Goal: Task Accomplishment & Management: Complete application form

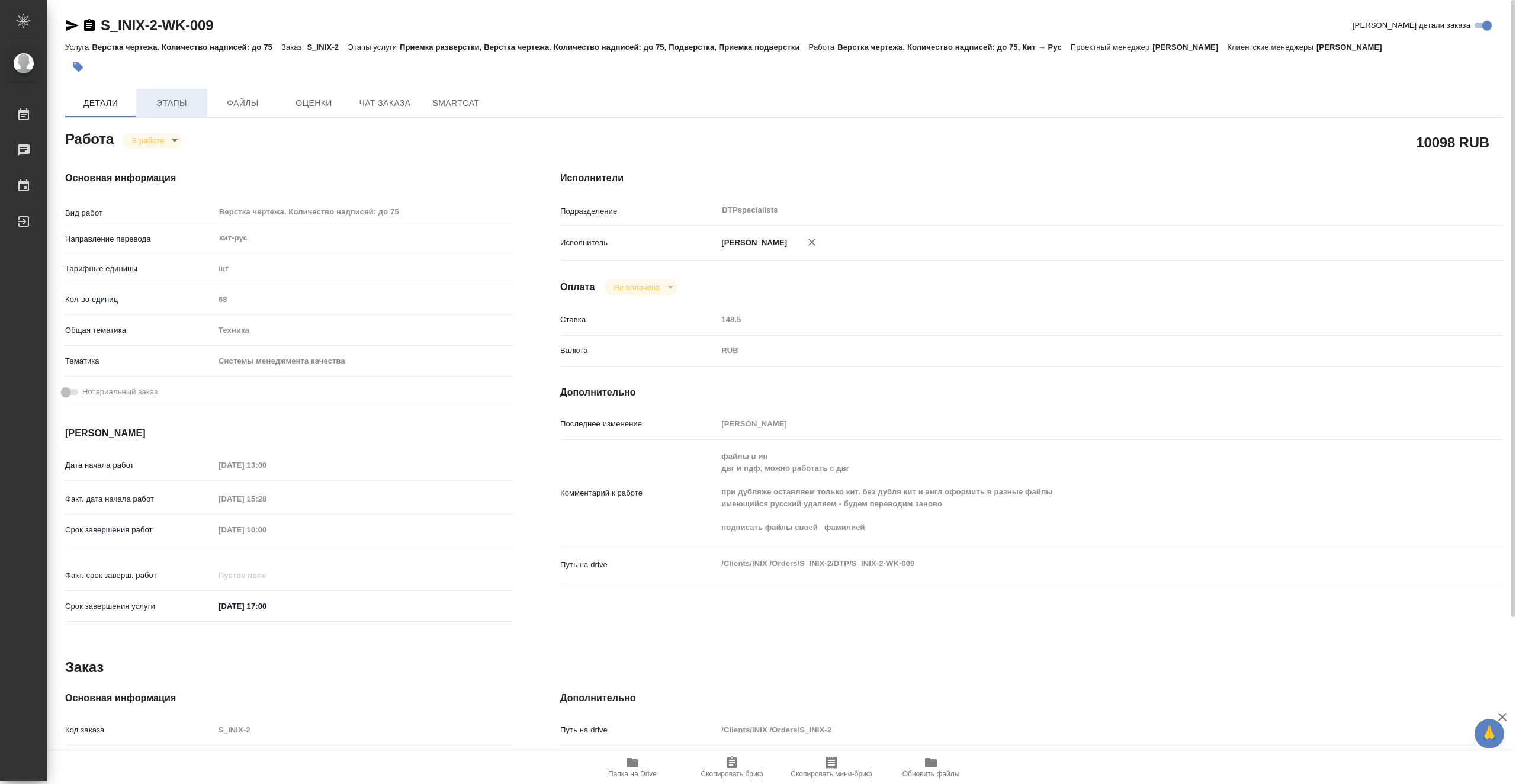
click at [180, 90] on button "Этапы" at bounding box center [172, 103] width 71 height 28
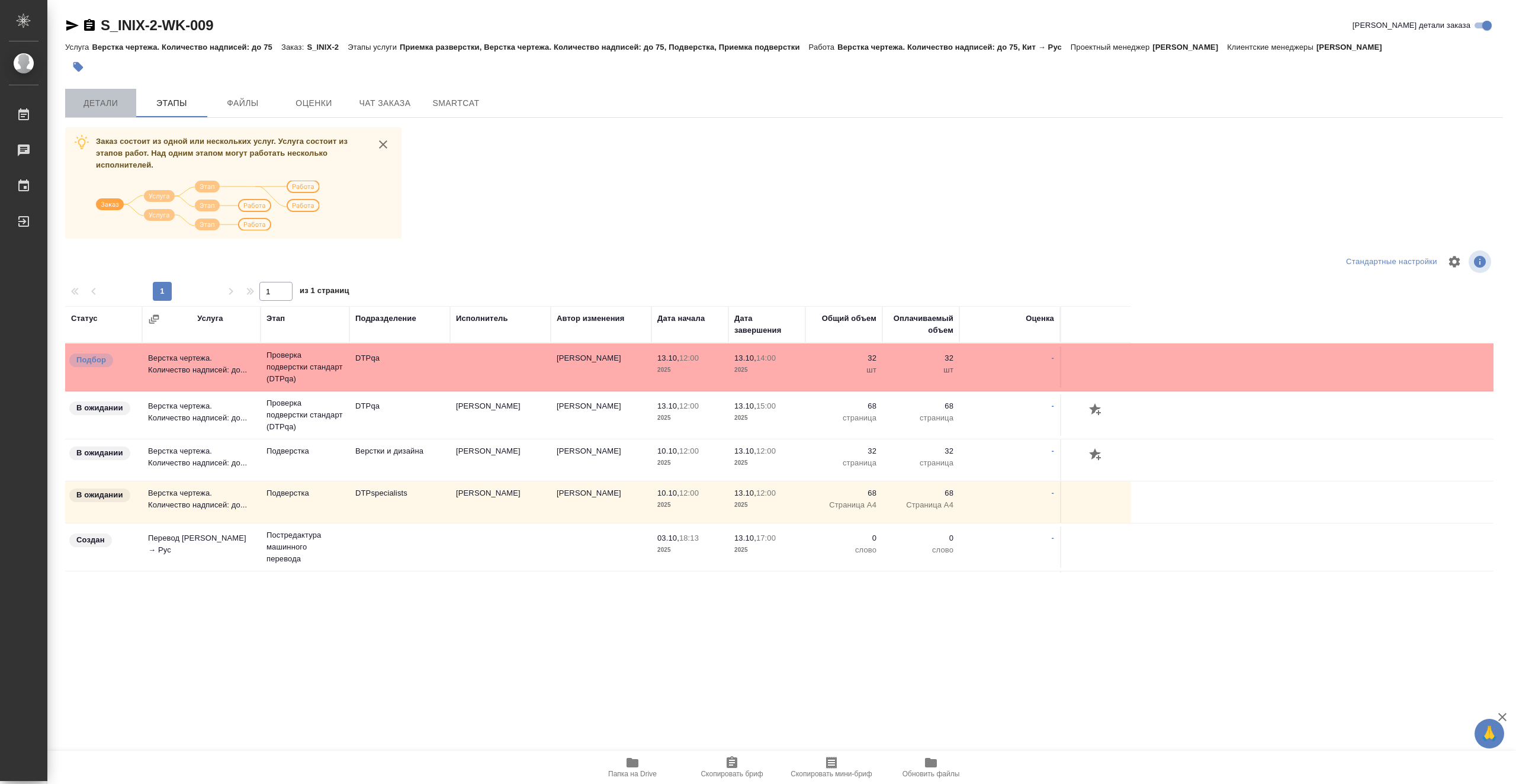
click at [115, 111] on button "Детали" at bounding box center [101, 103] width 71 height 28
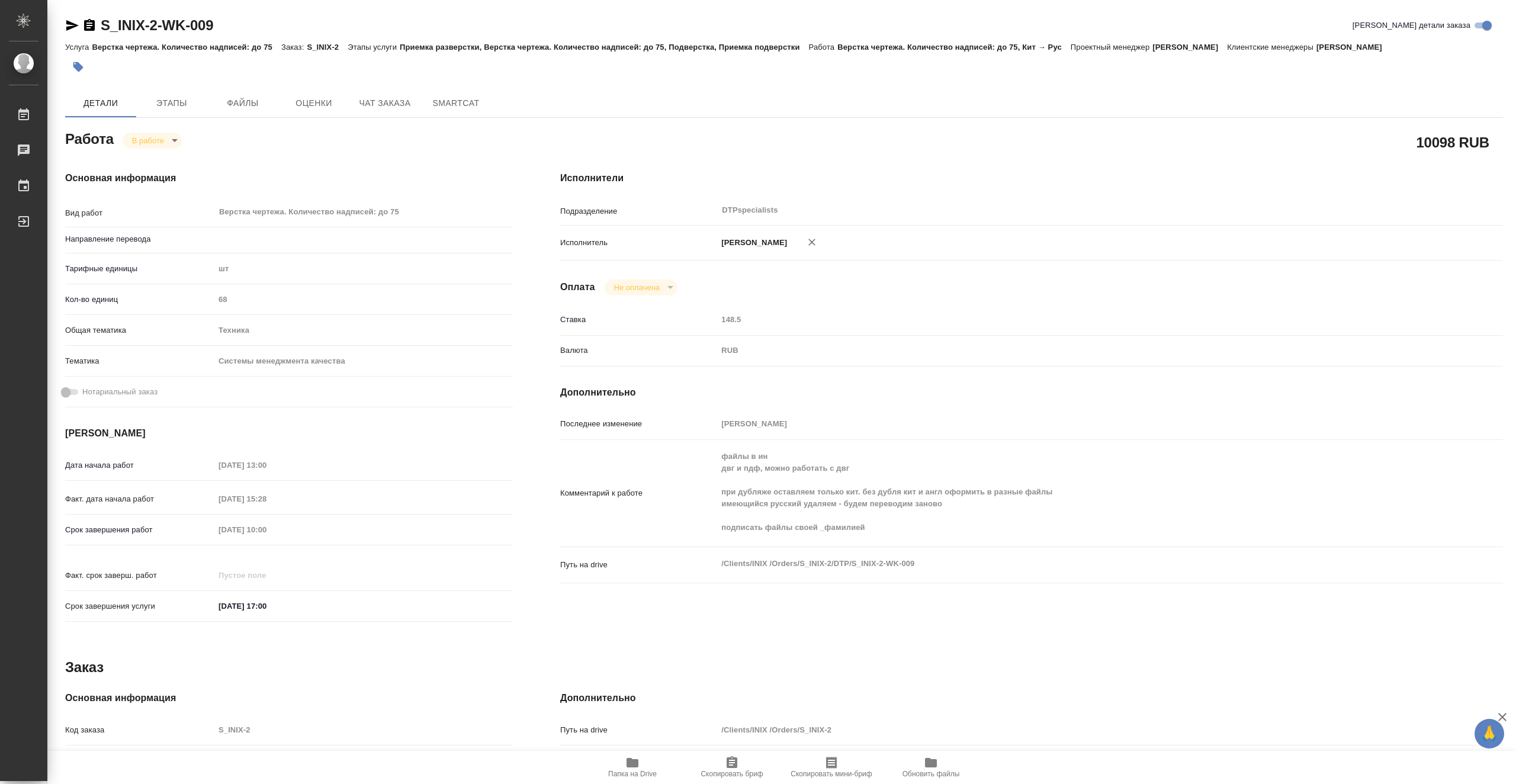
type textarea "x"
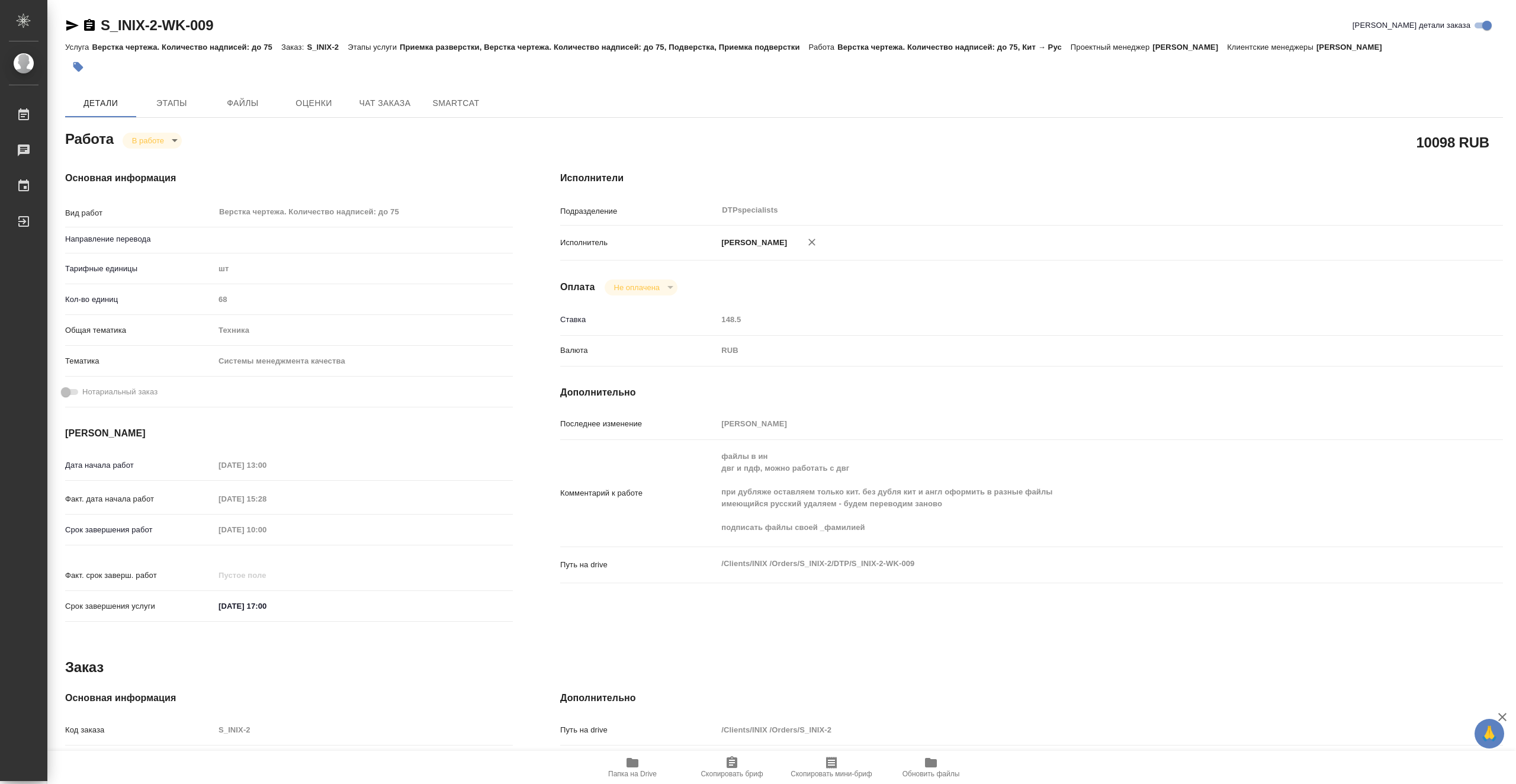
type textarea "x"
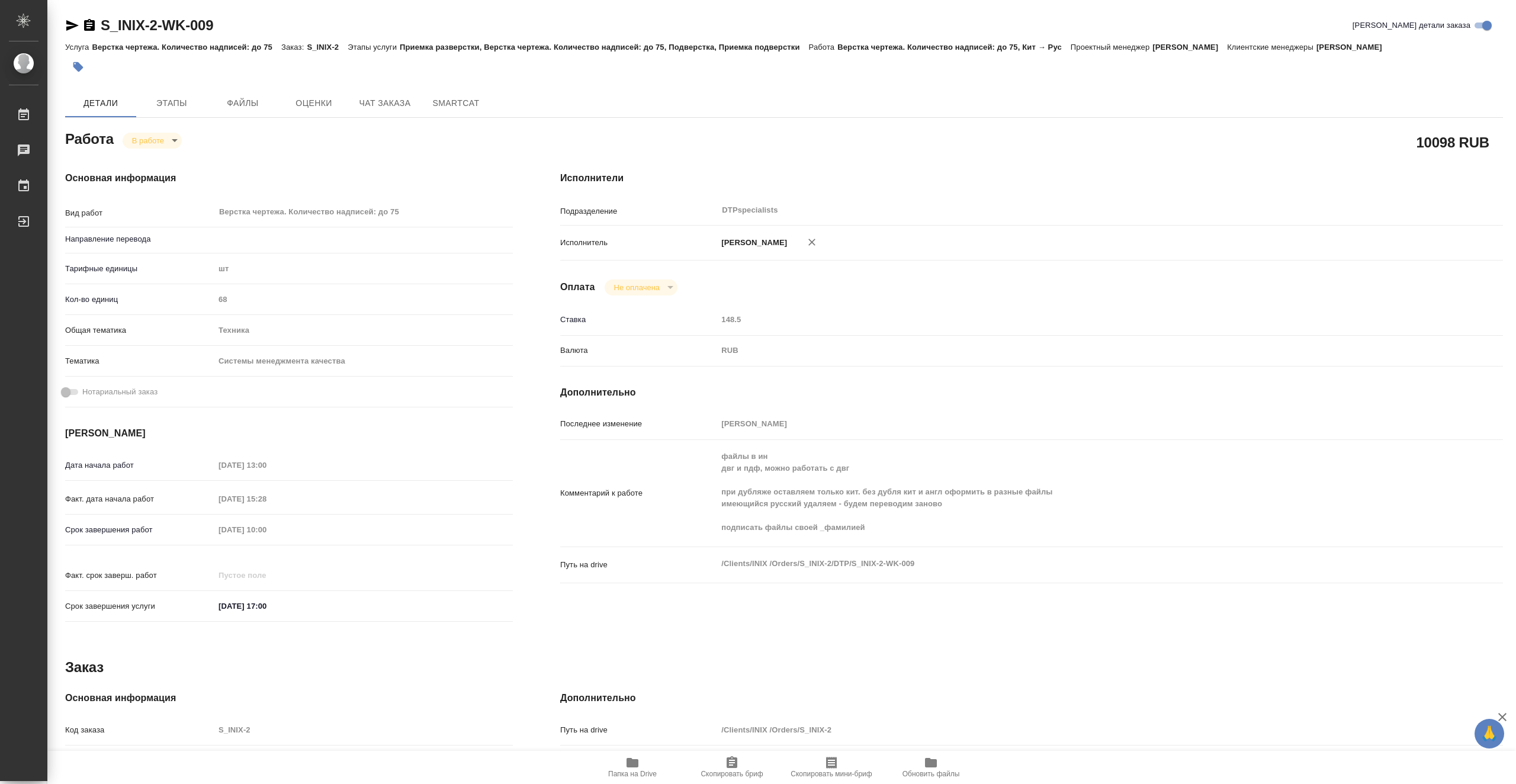
type textarea "x"
type input "кит-рус"
type textarea "x"
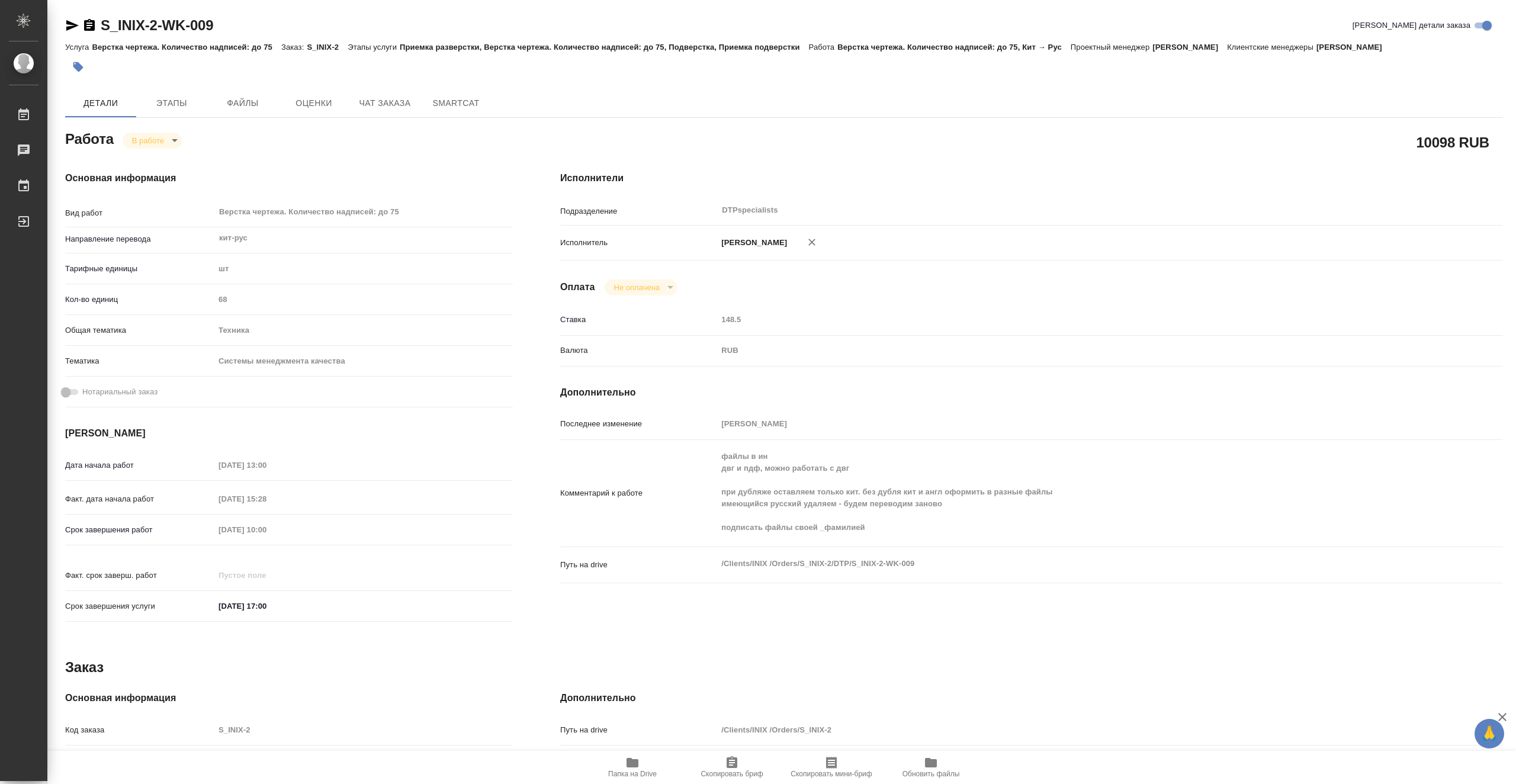
type textarea "x"
click at [650, 767] on span "Папка на Drive" at bounding box center [632, 767] width 85 height 22
click at [165, 137] on body "🙏 .cls-1 fill:#fff; AWATERA Vasiutchenko Aleksandr Работы 0 Чаты График Выйти S…" at bounding box center [758, 392] width 1516 height 784
click at [177, 158] on li "Выполнен" at bounding box center [162, 160] width 78 height 20
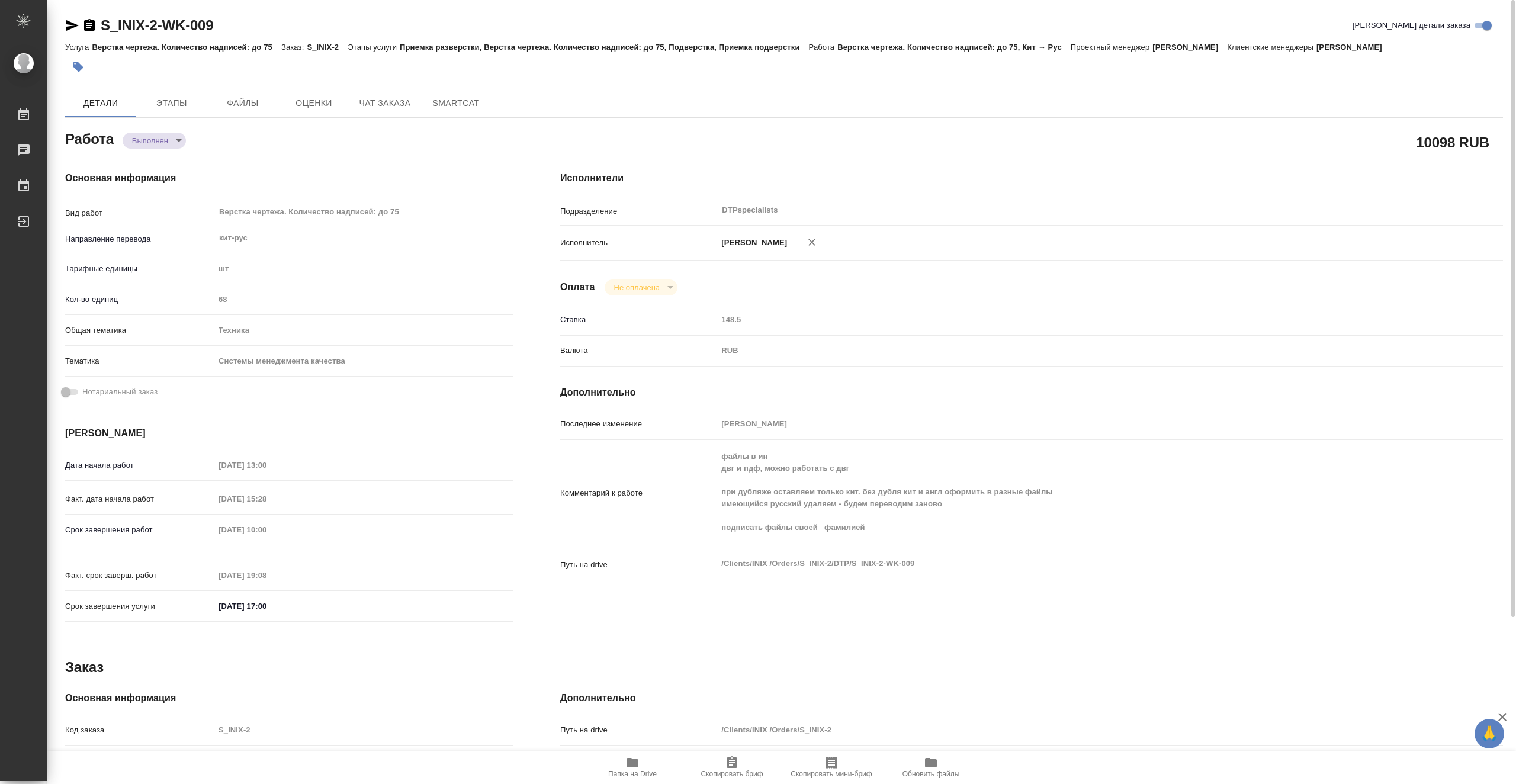
type textarea "x"
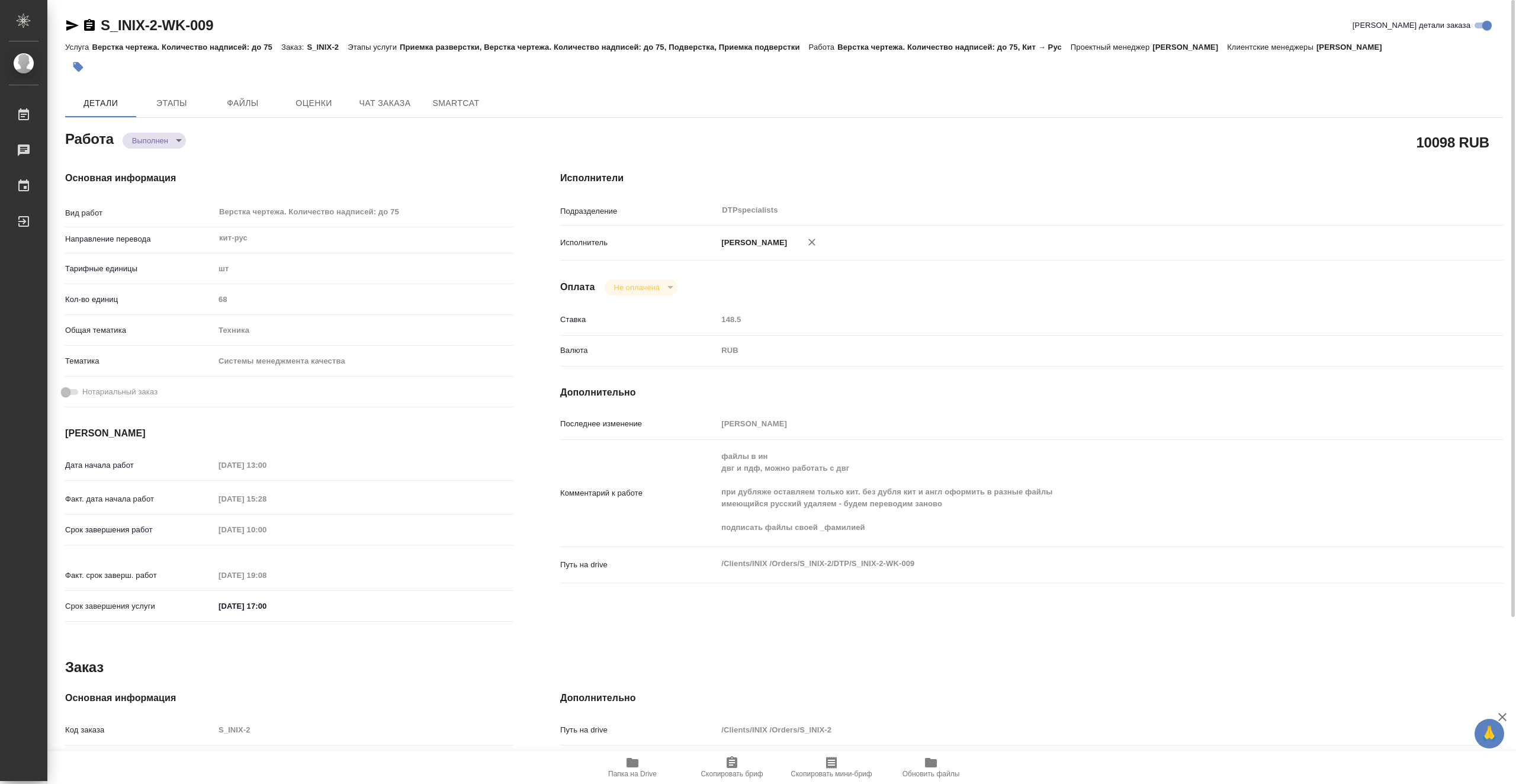
type textarea "x"
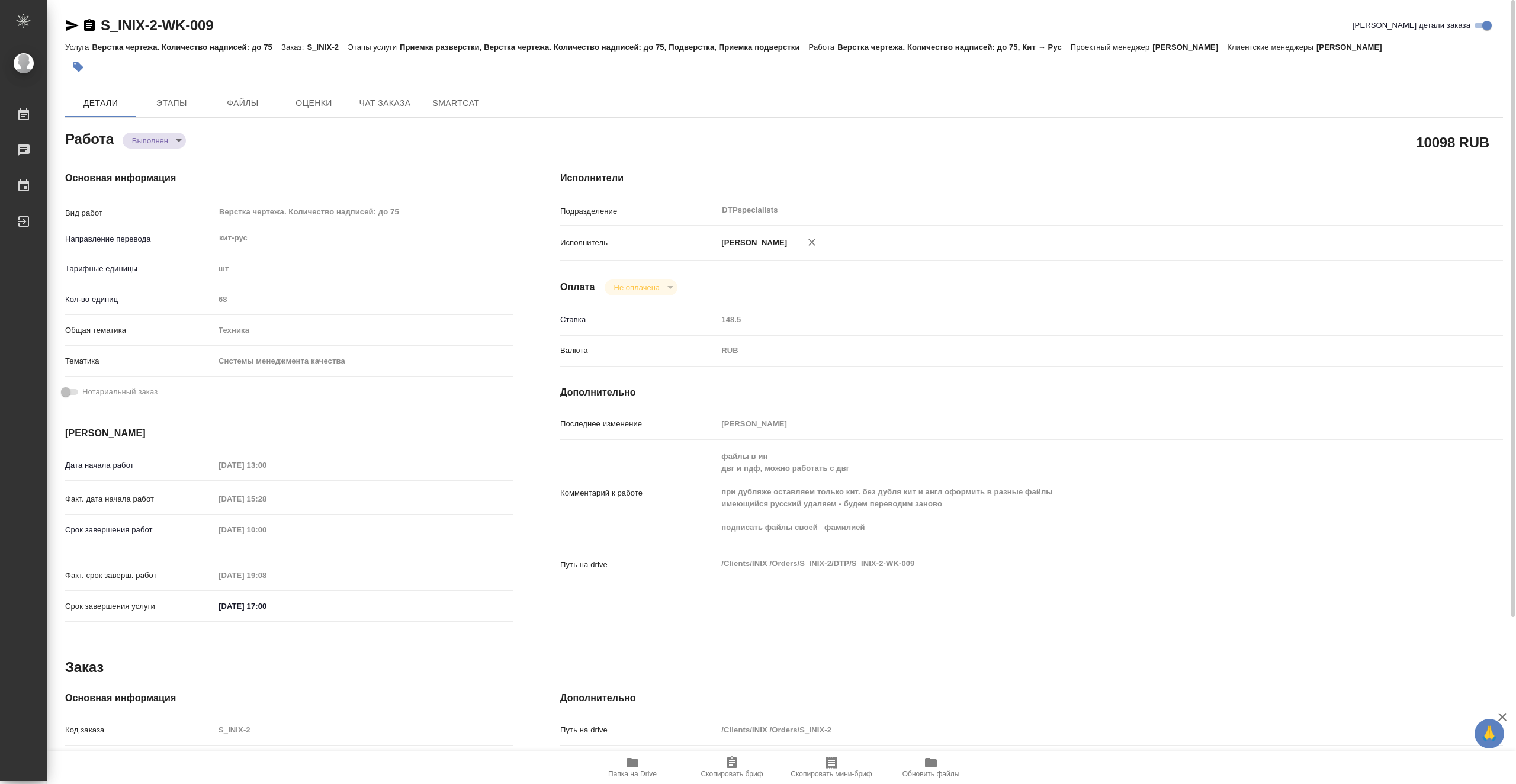
type textarea "x"
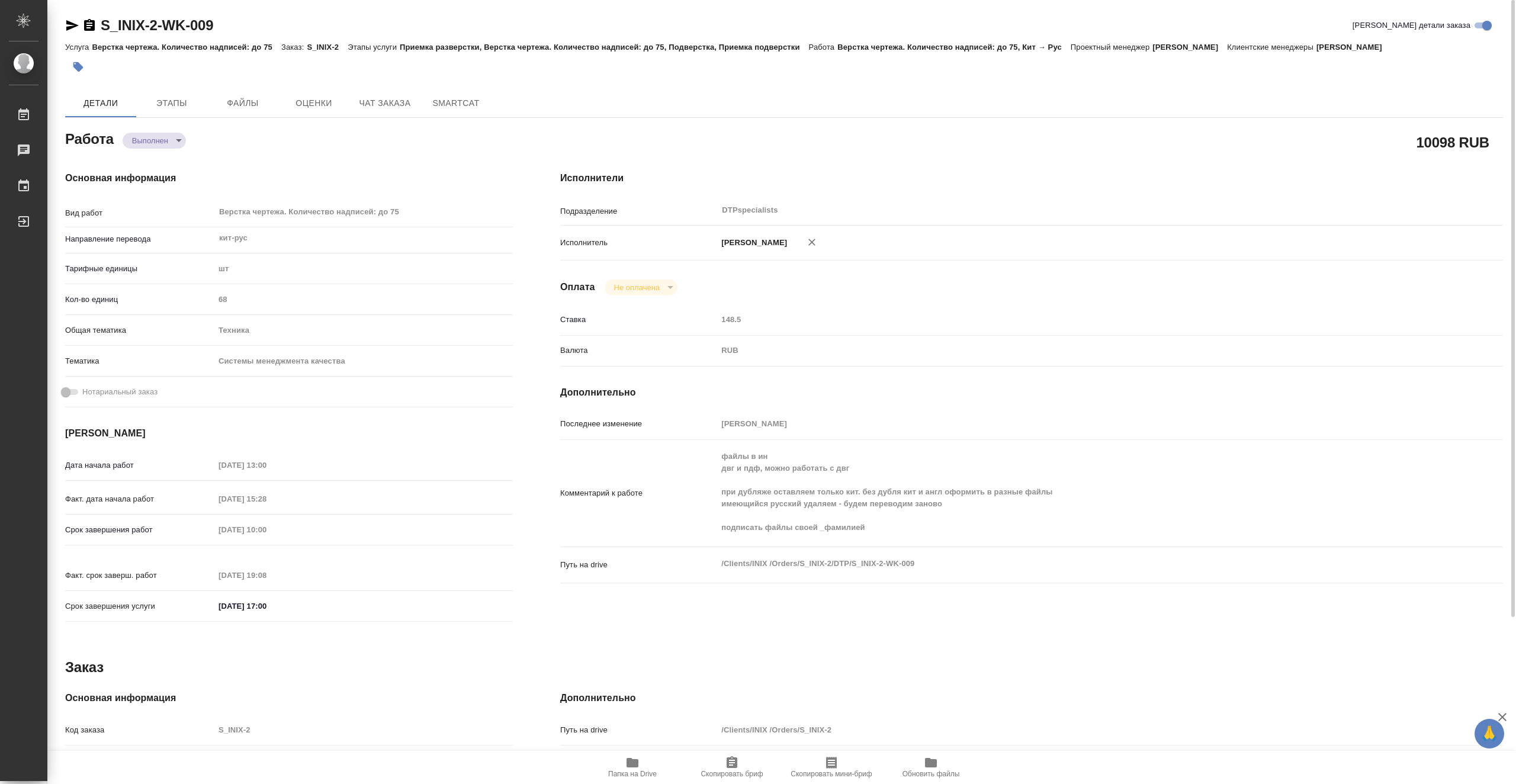
scroll to position [212, 0]
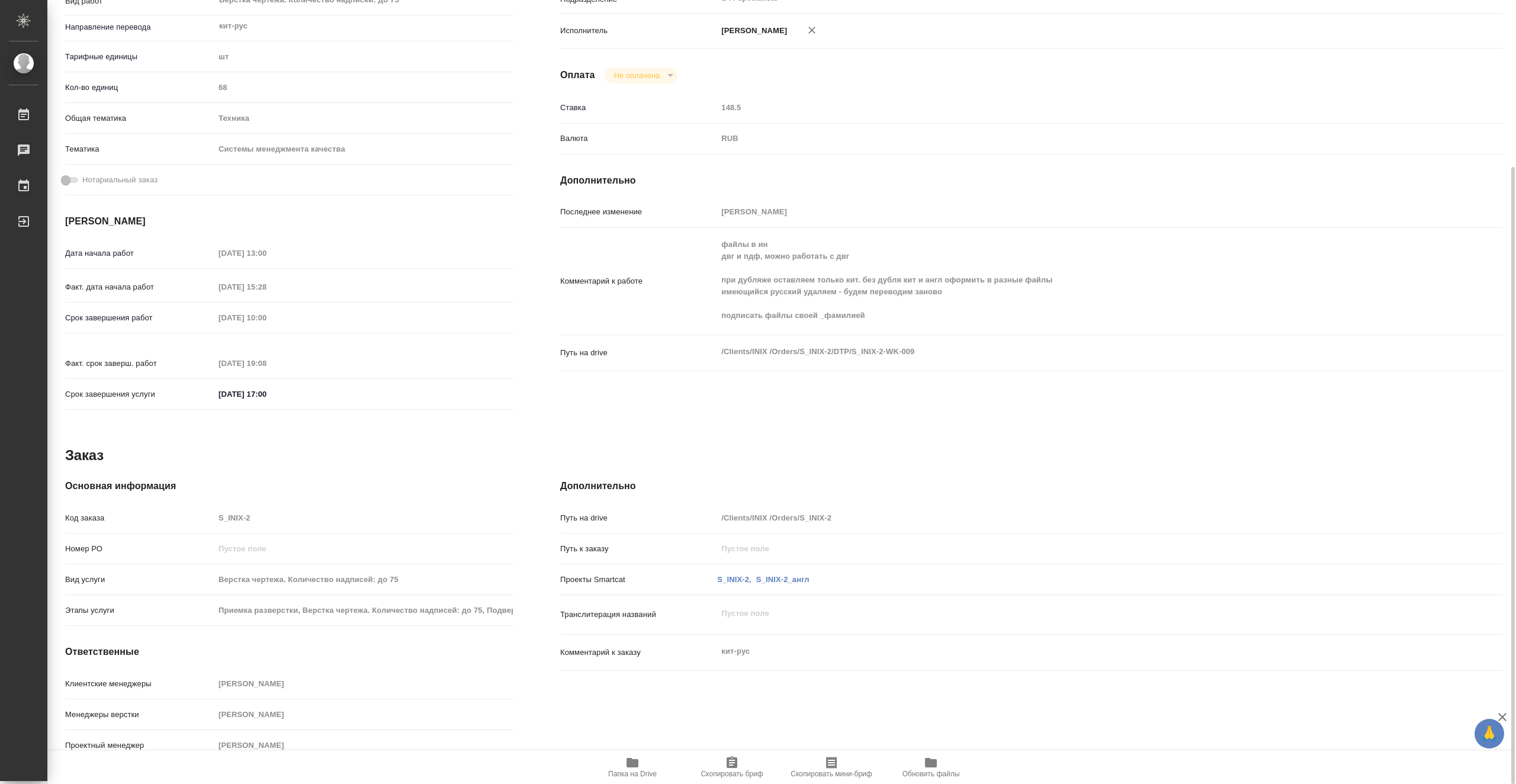
type textarea "x"
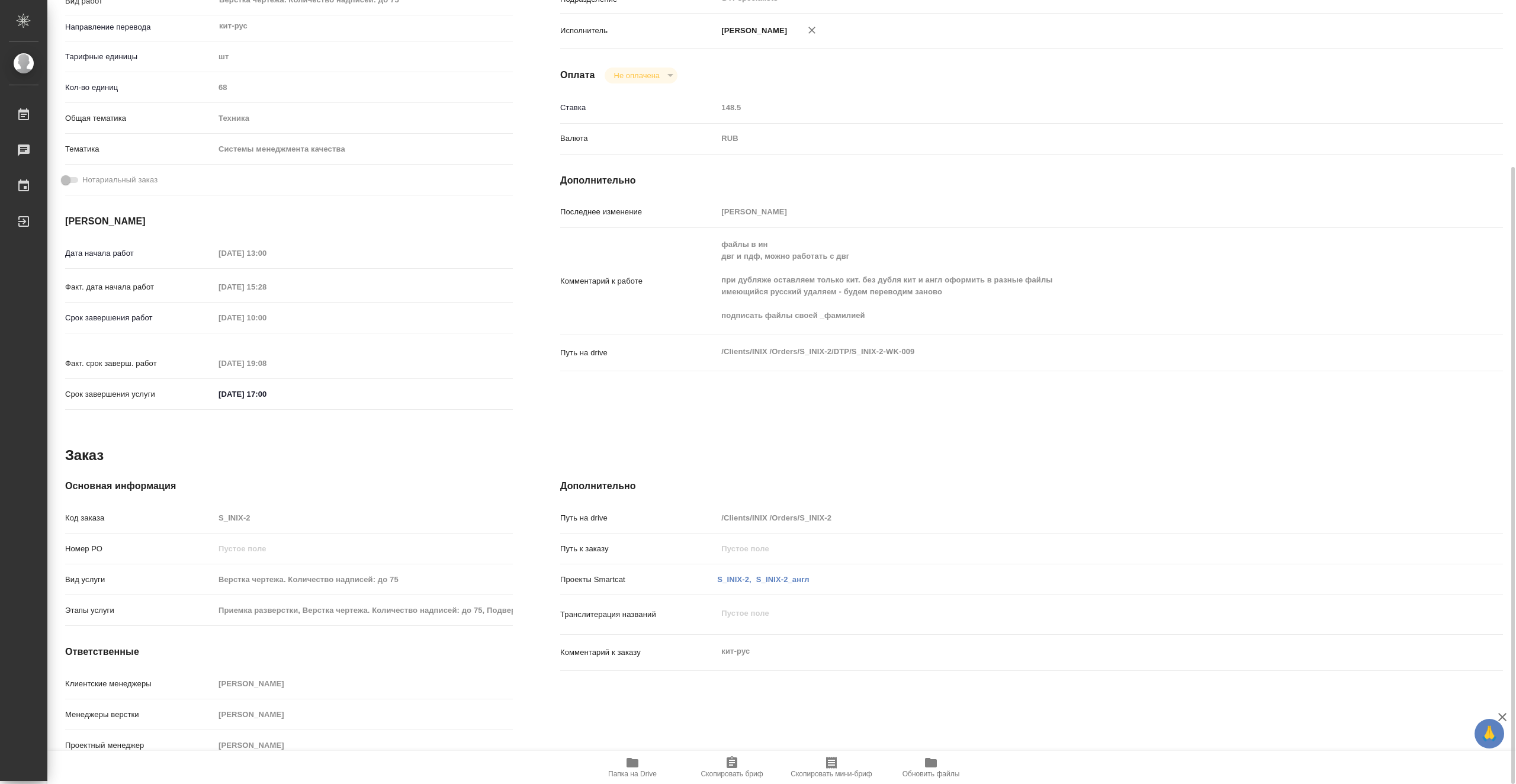
scroll to position [0, 0]
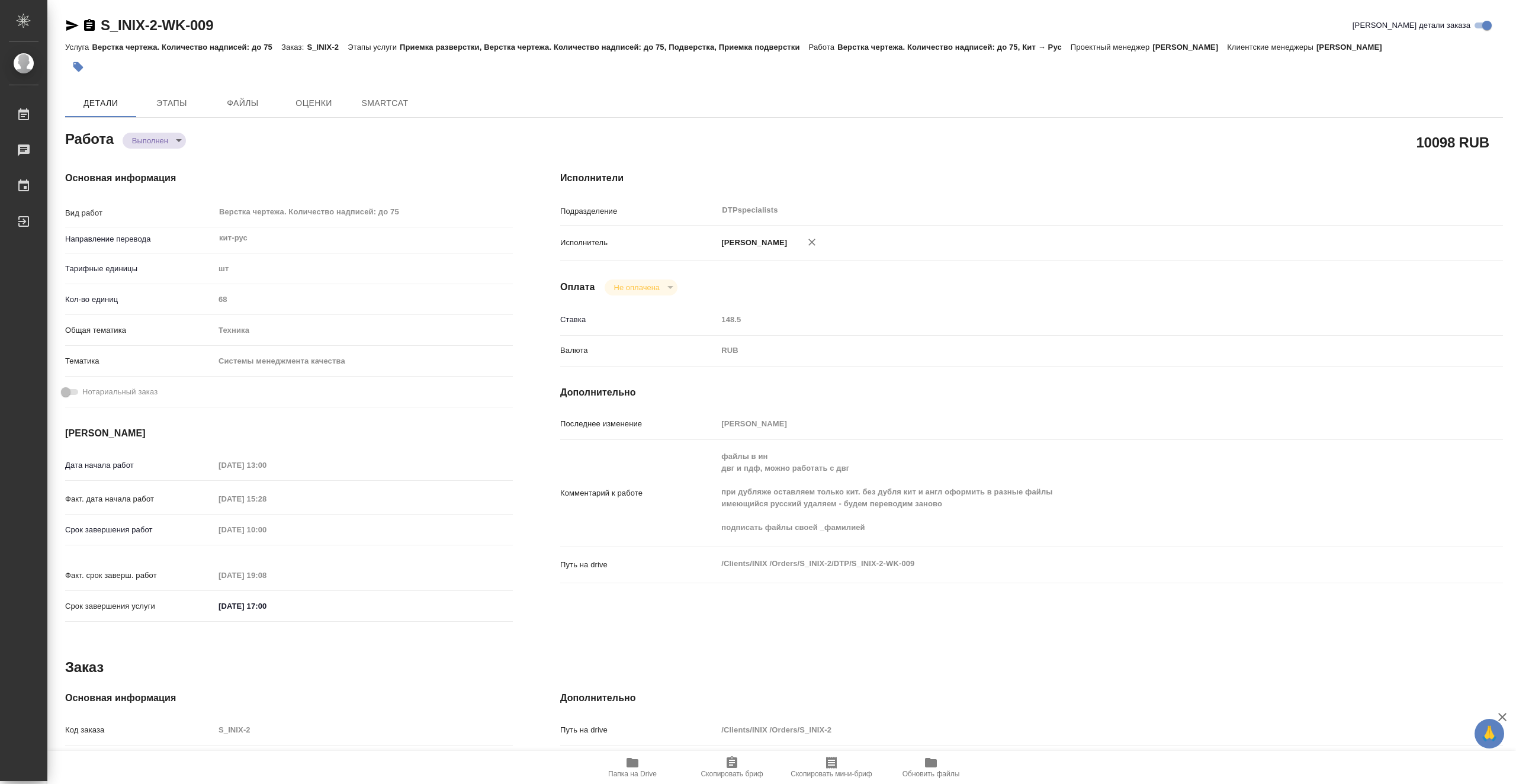
type textarea "x"
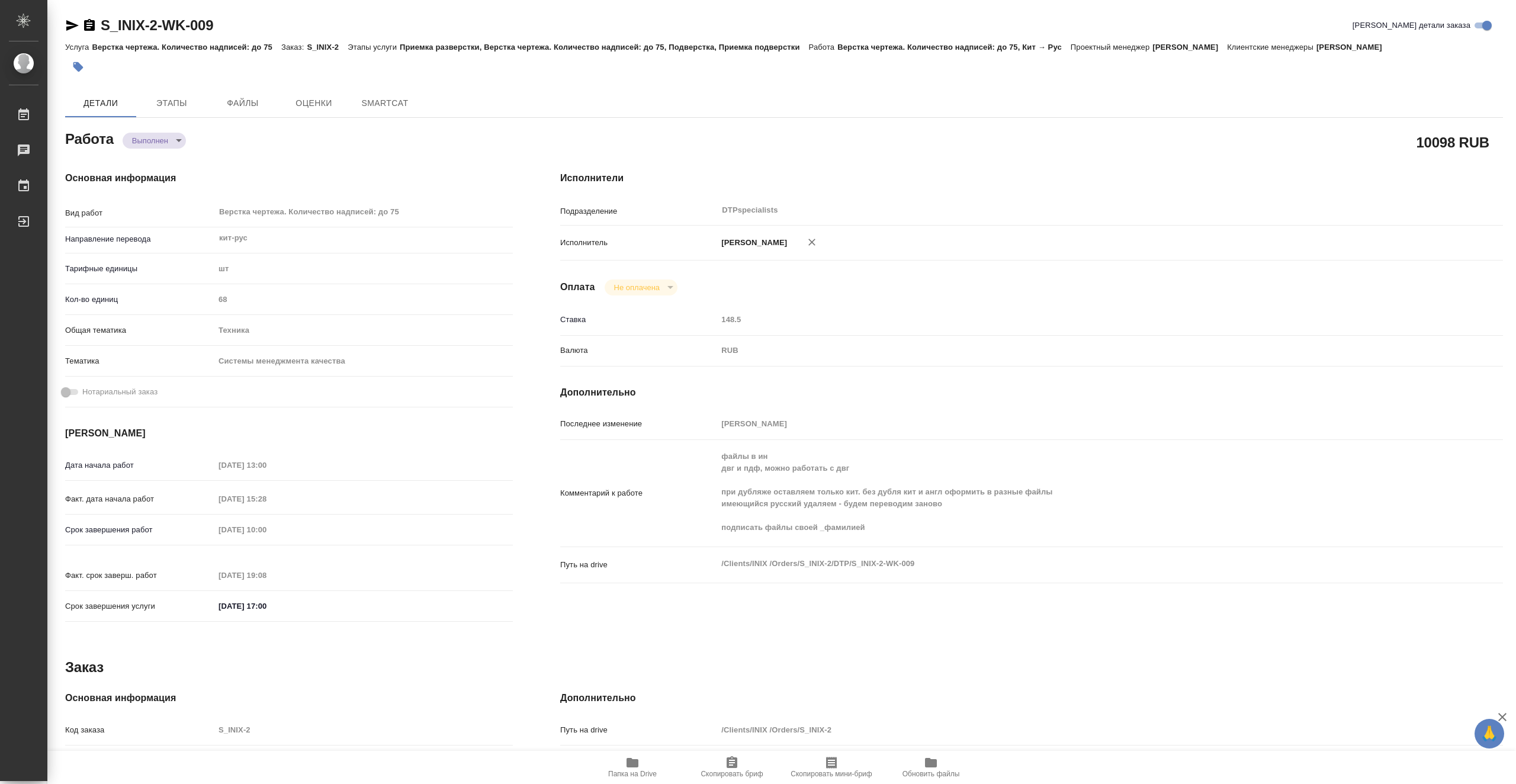
type textarea "x"
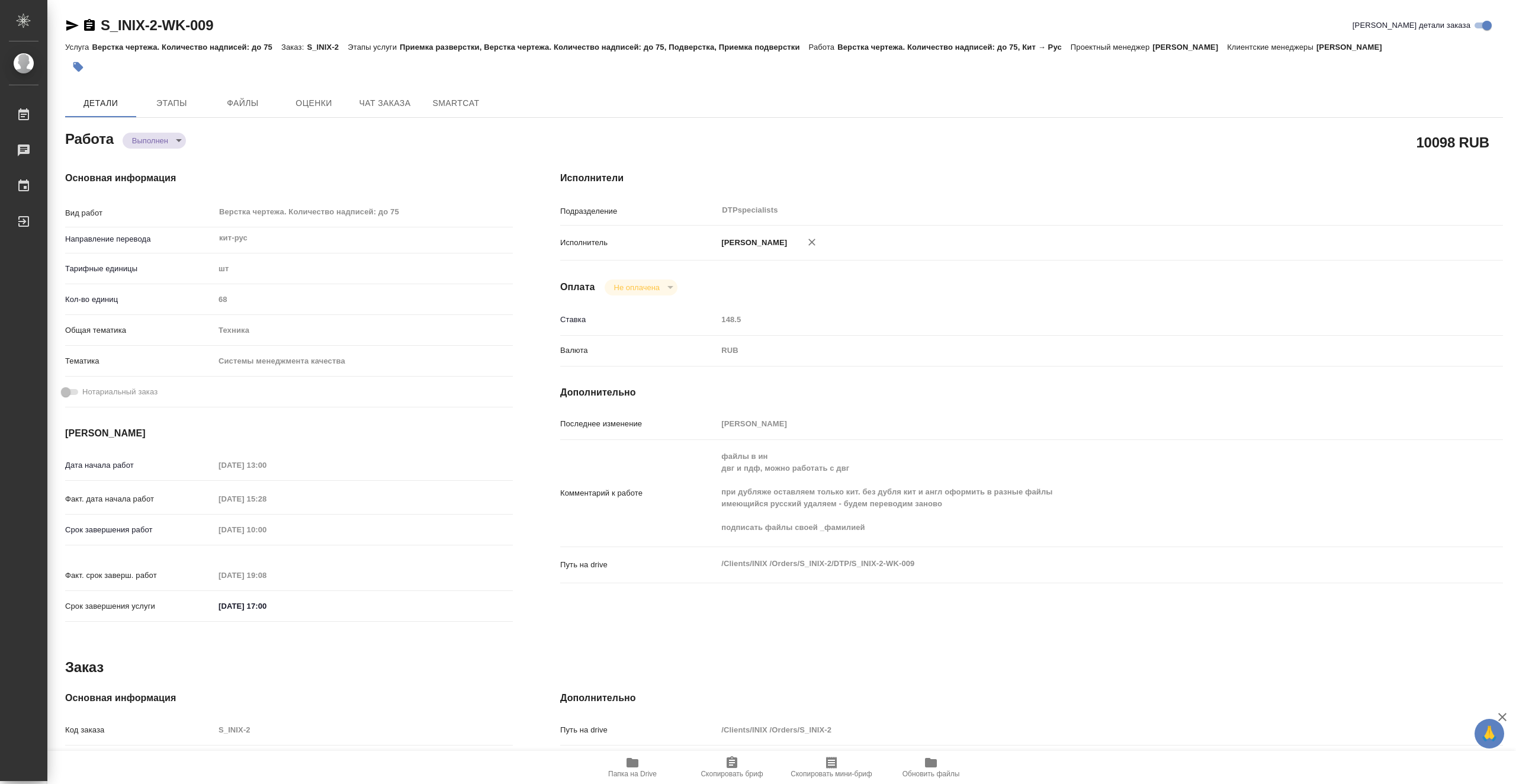
type textarea "x"
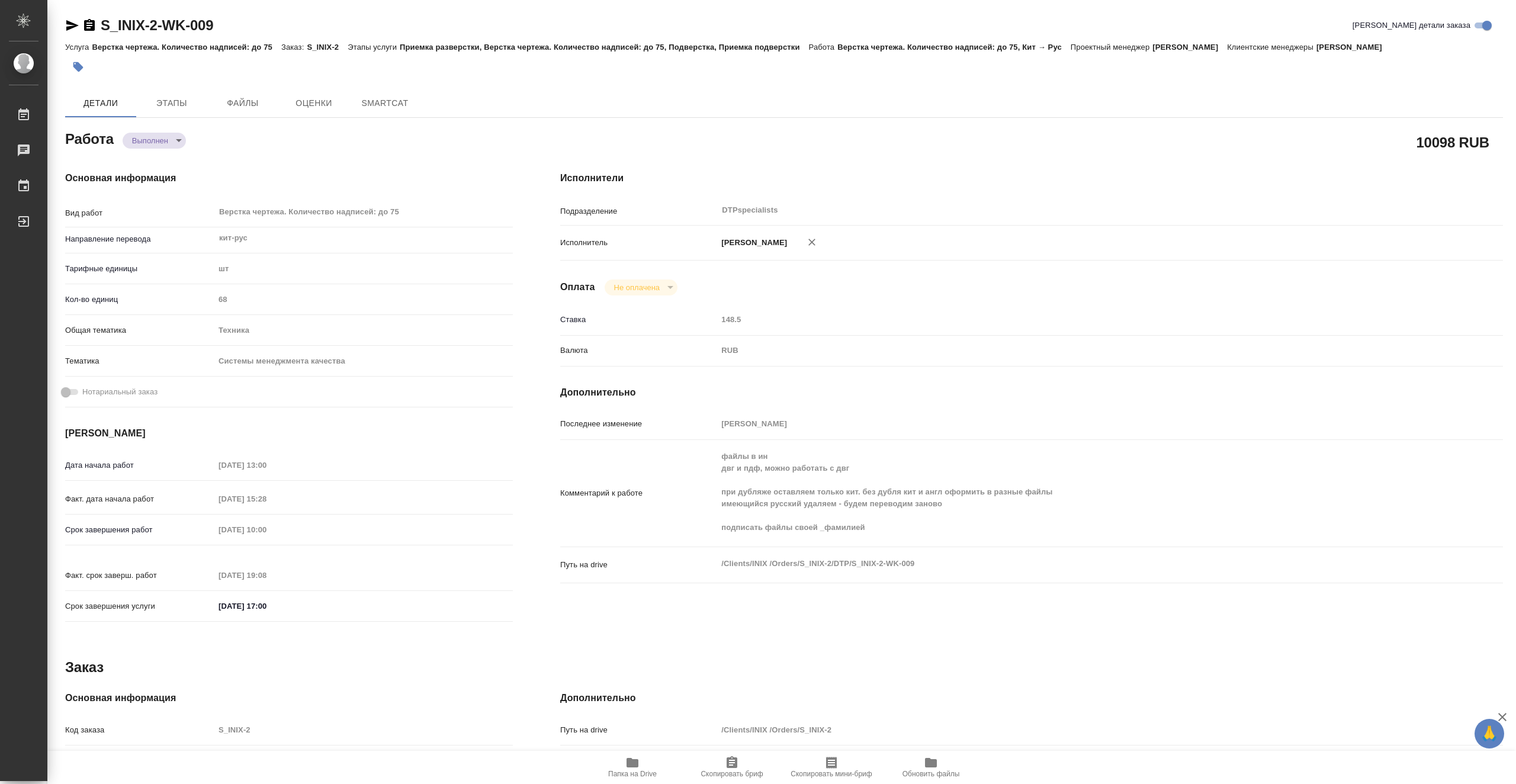
type textarea "x"
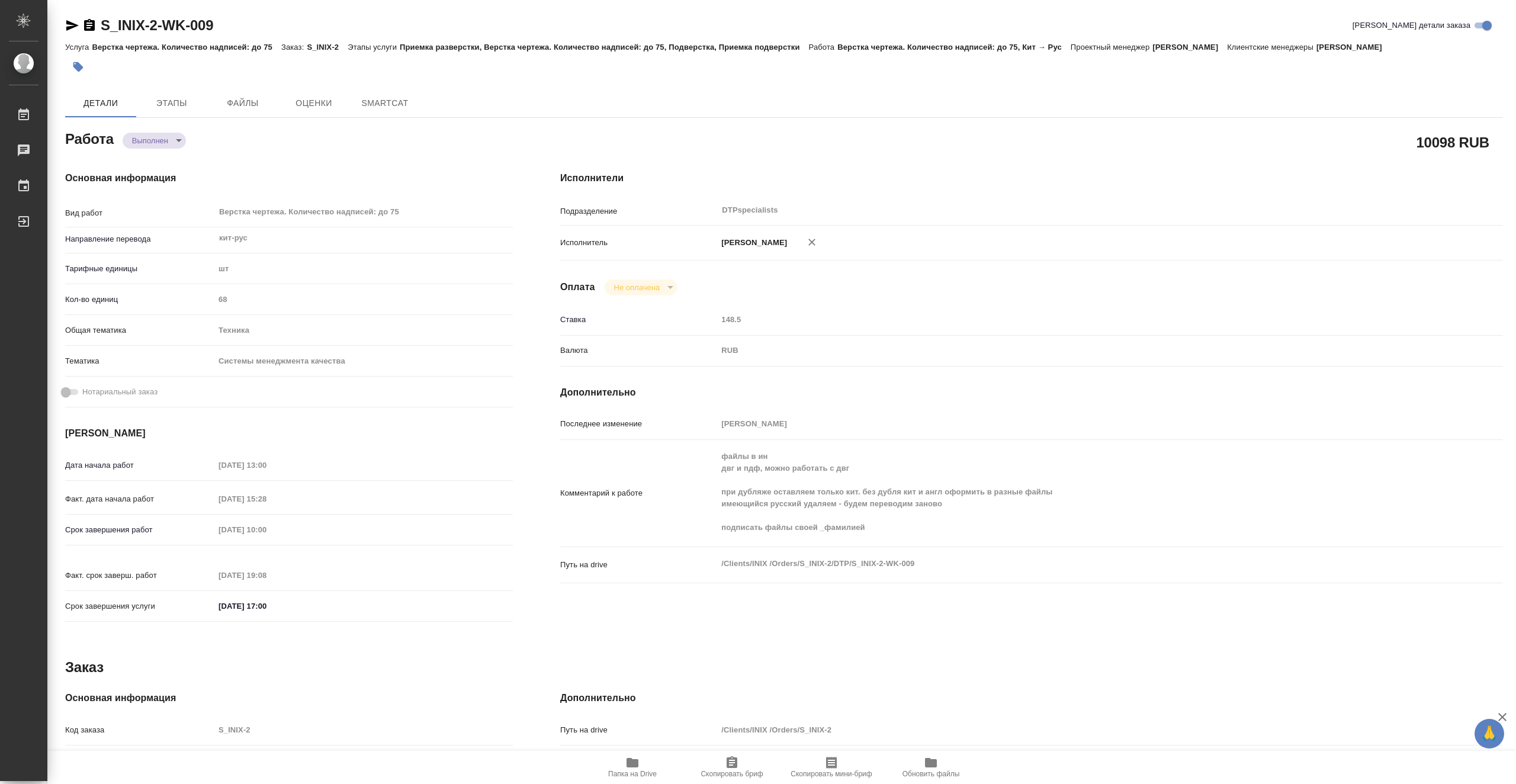
type textarea "x"
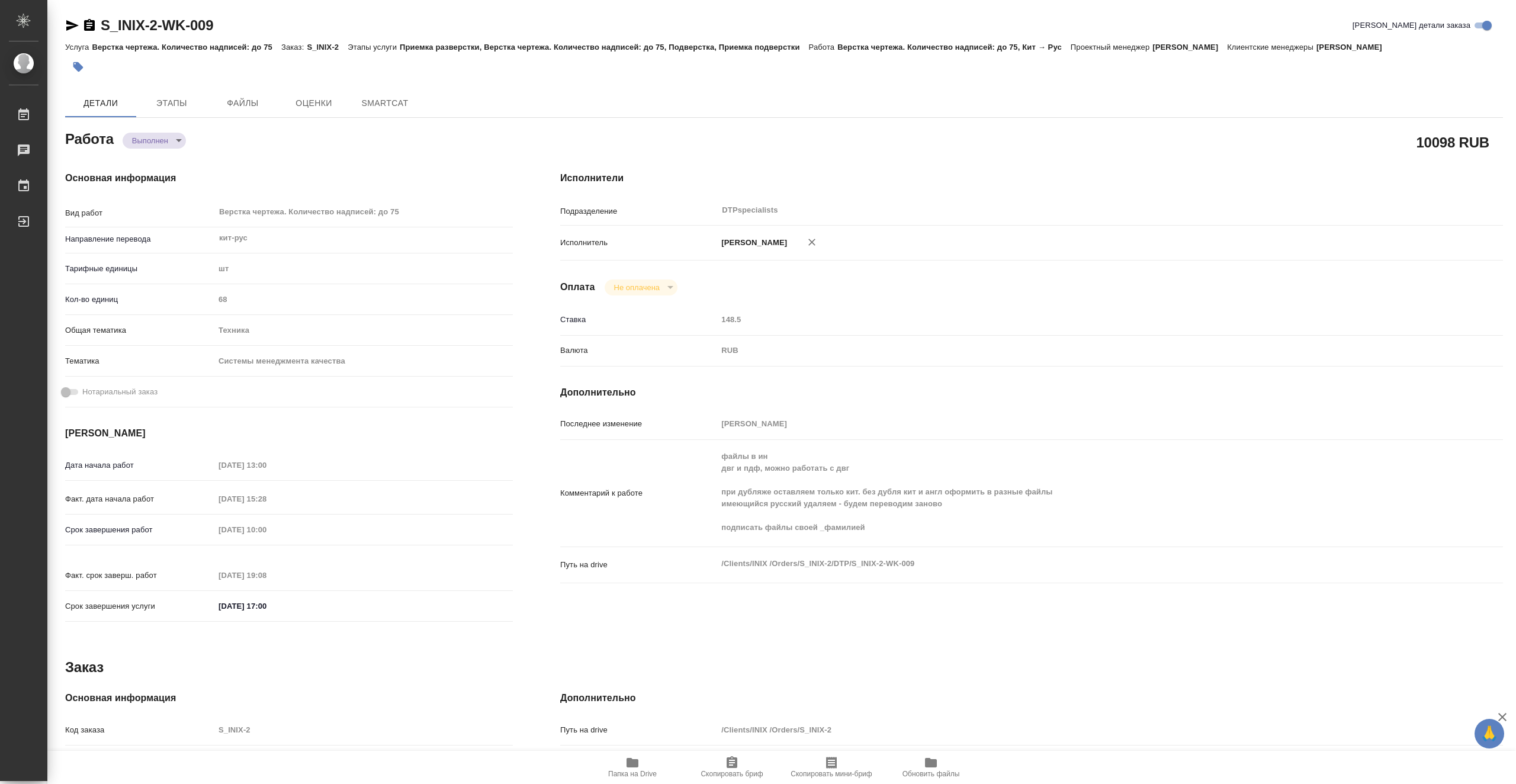
type textarea "x"
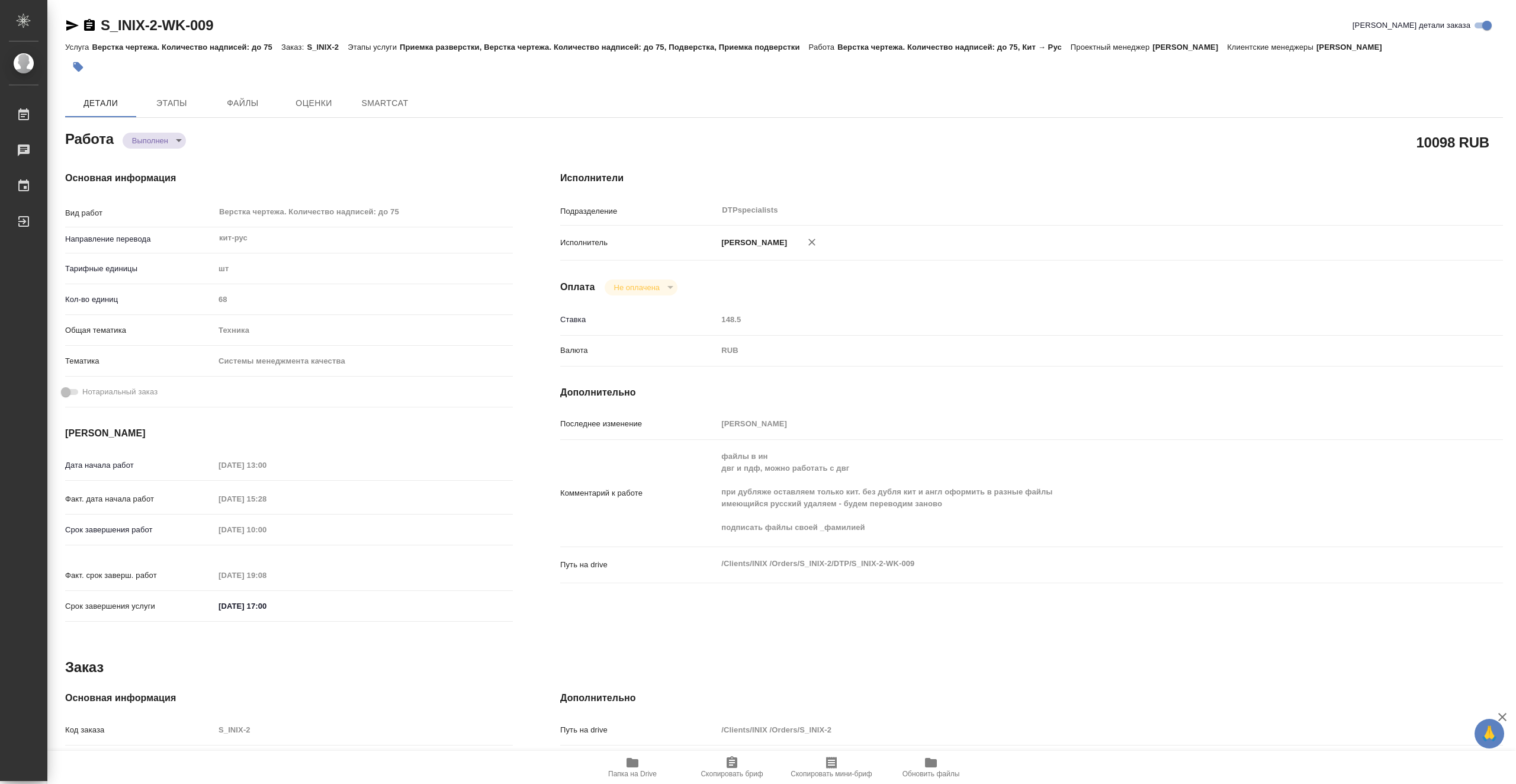
type textarea "x"
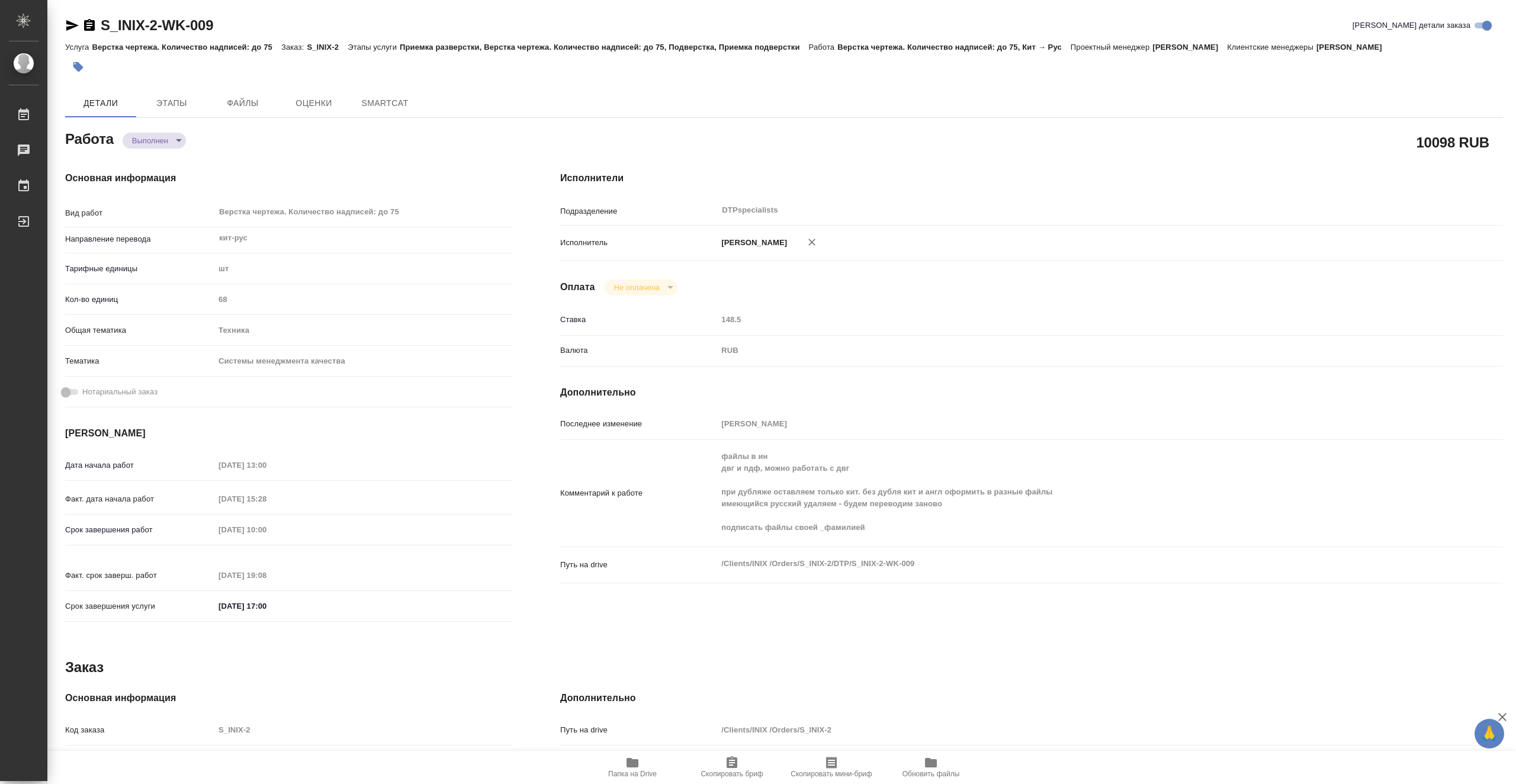
type textarea "x"
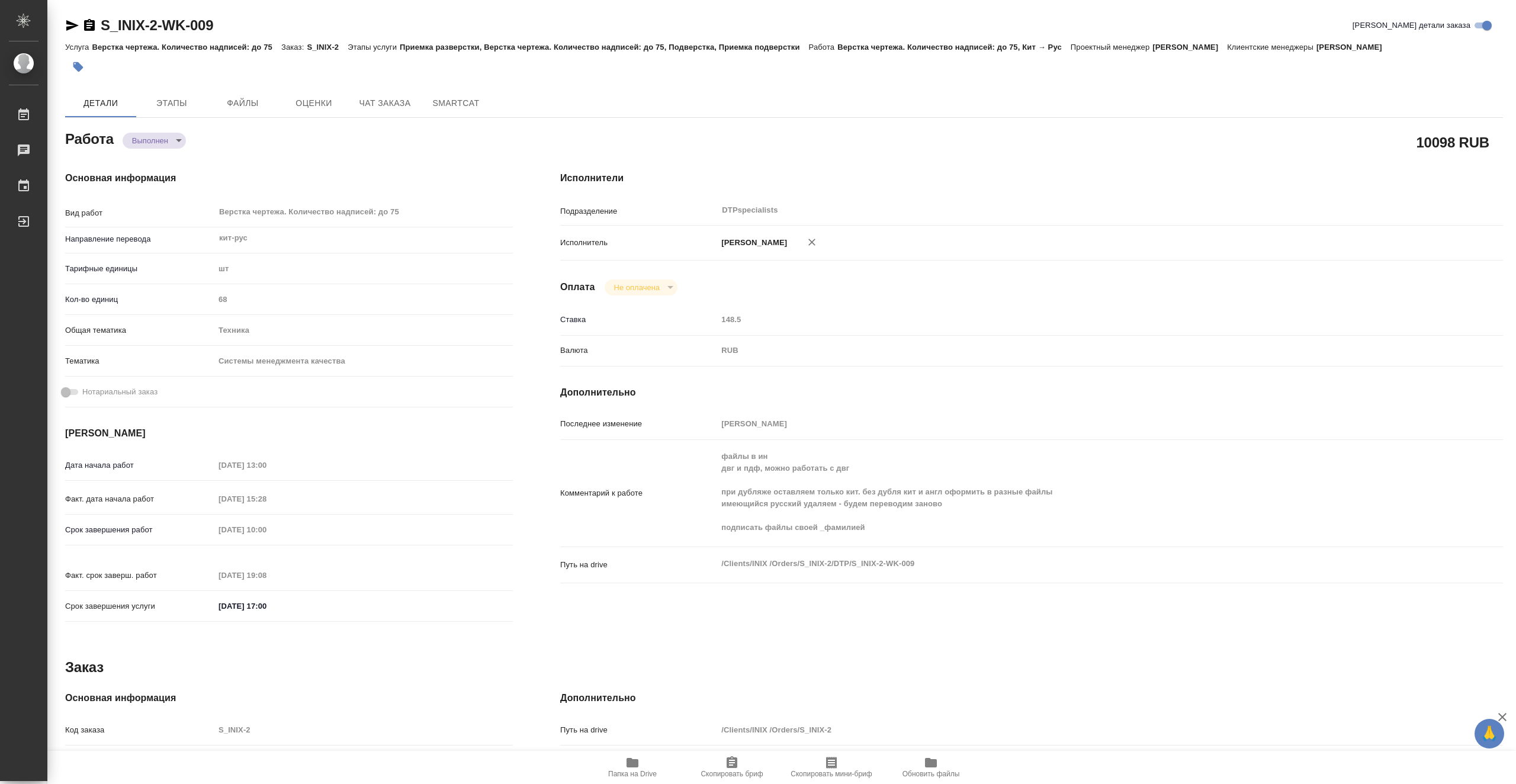
type textarea "x"
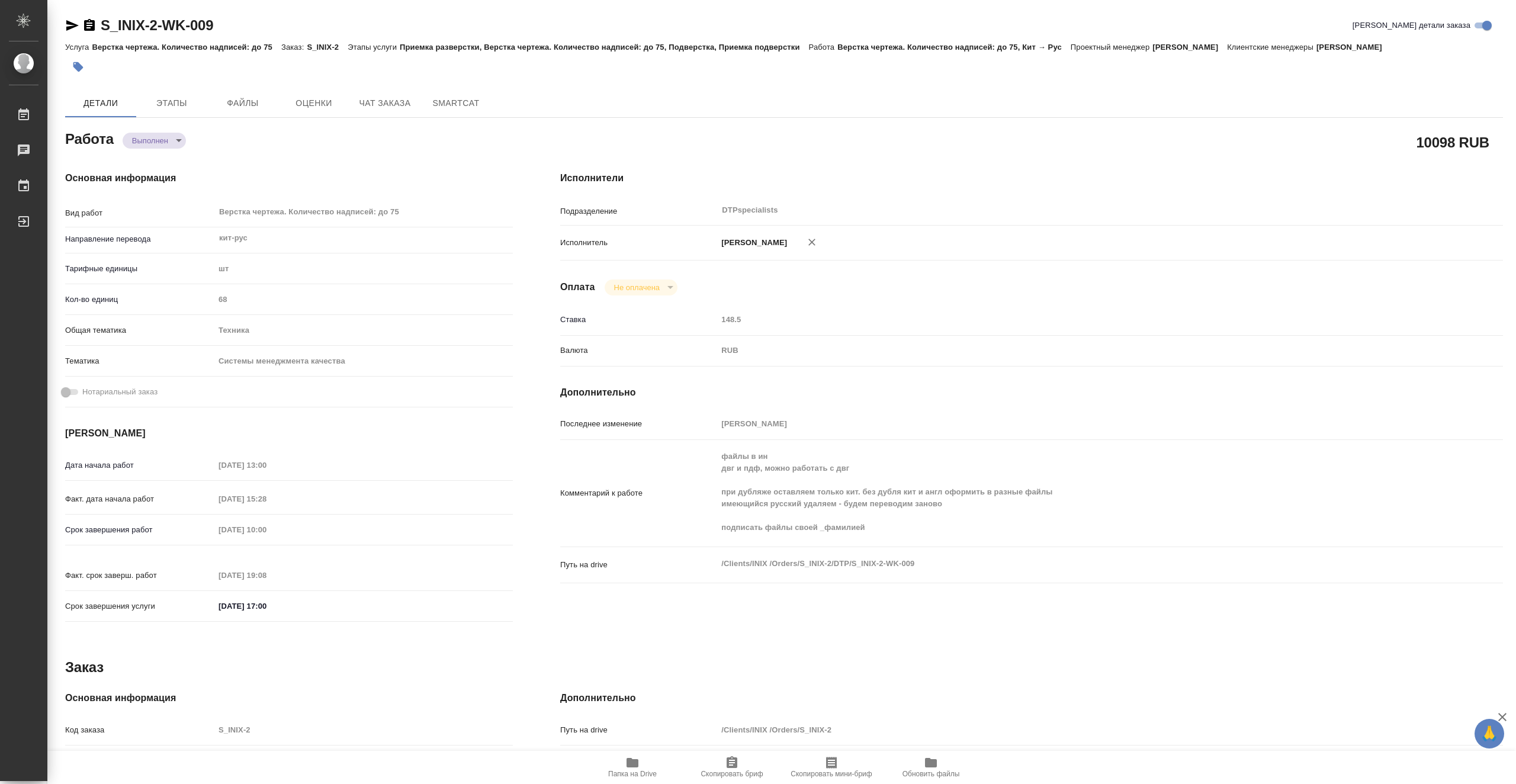
type textarea "x"
